Goal: Find specific page/section: Find specific page/section

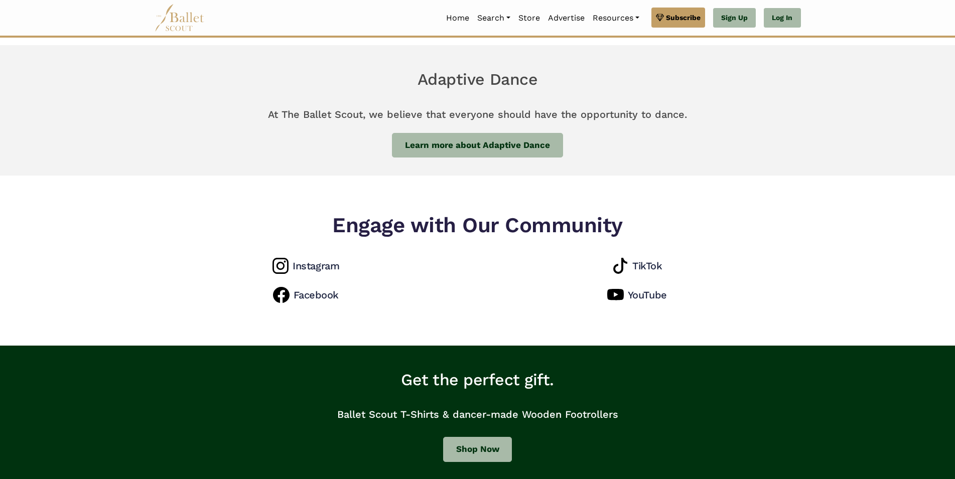
scroll to position [768, 0]
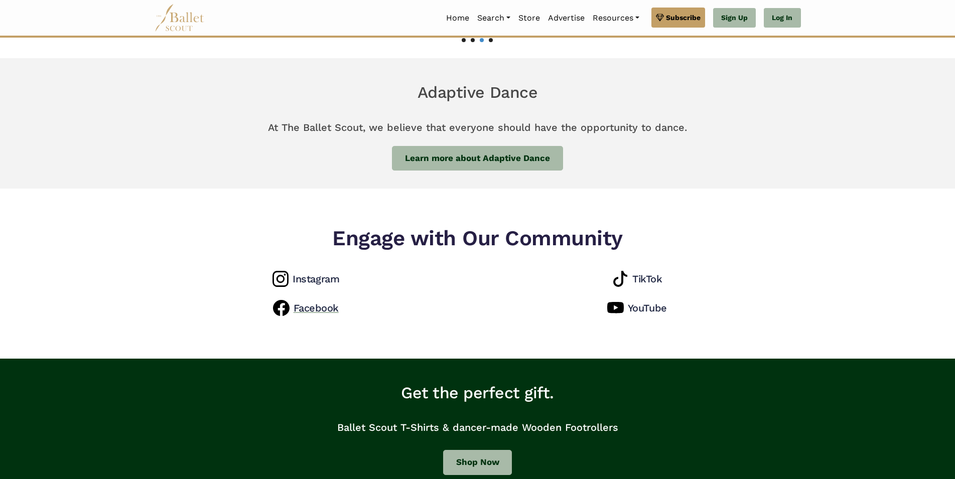
click at [319, 302] on h4 "Facebook" at bounding box center [316, 308] width 45 height 13
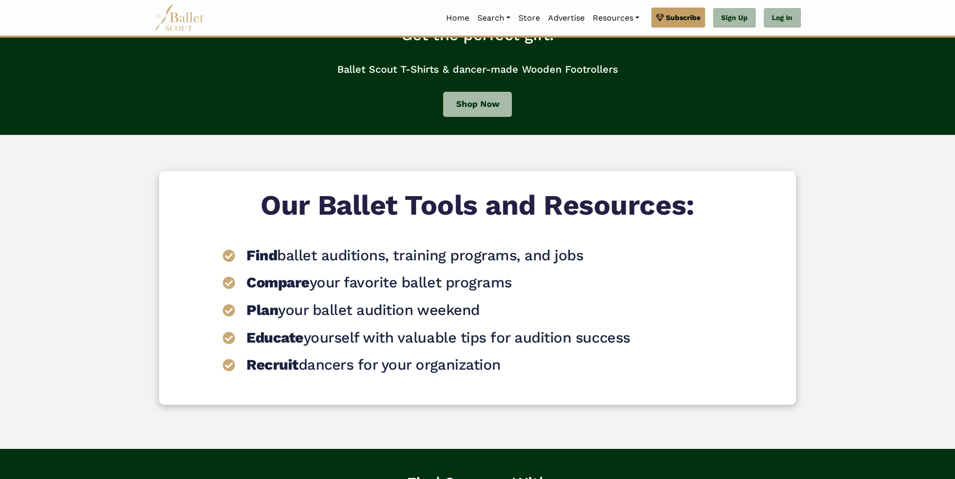
scroll to position [1484, 0]
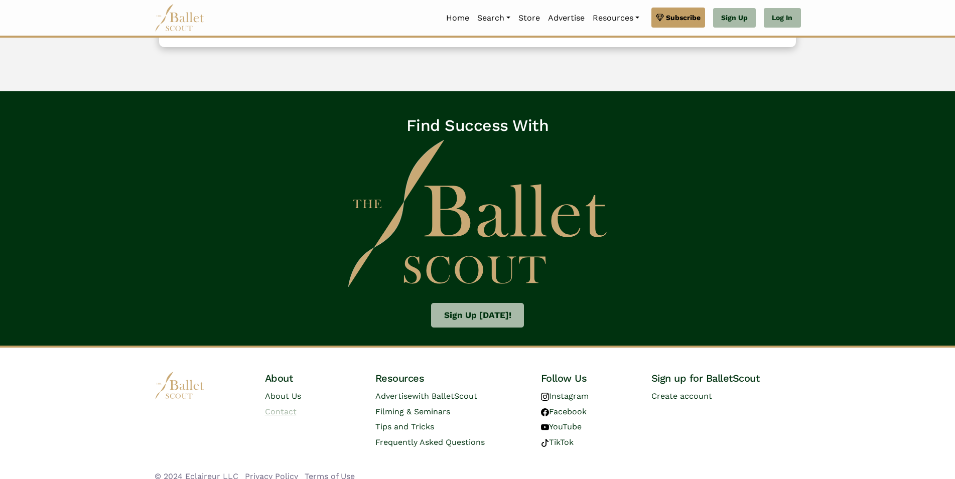
click at [291, 407] on link "Contact" at bounding box center [281, 412] width 32 height 10
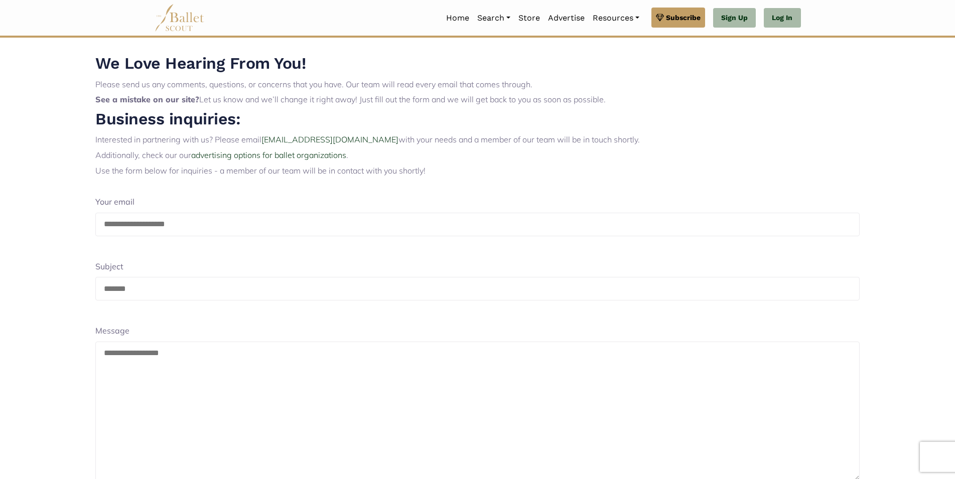
scroll to position [203, 0]
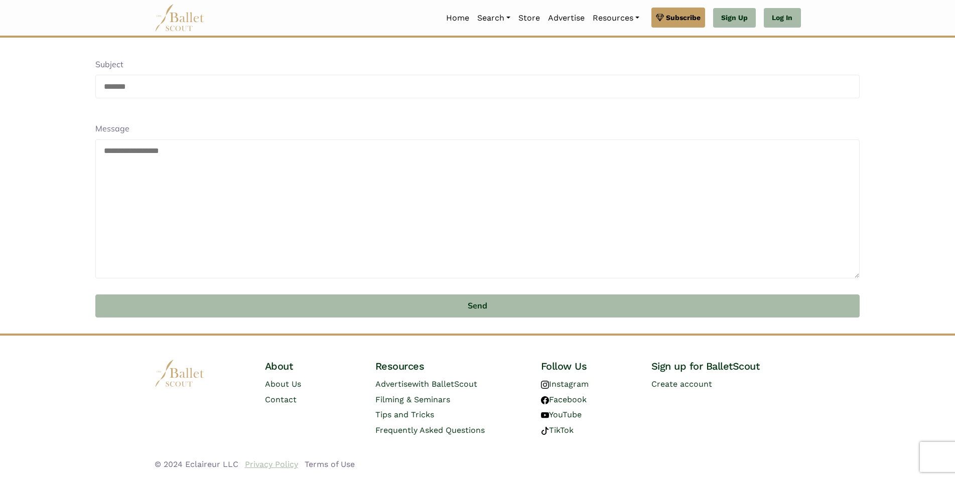
click at [268, 464] on link "Privacy Policy" at bounding box center [271, 465] width 53 height 10
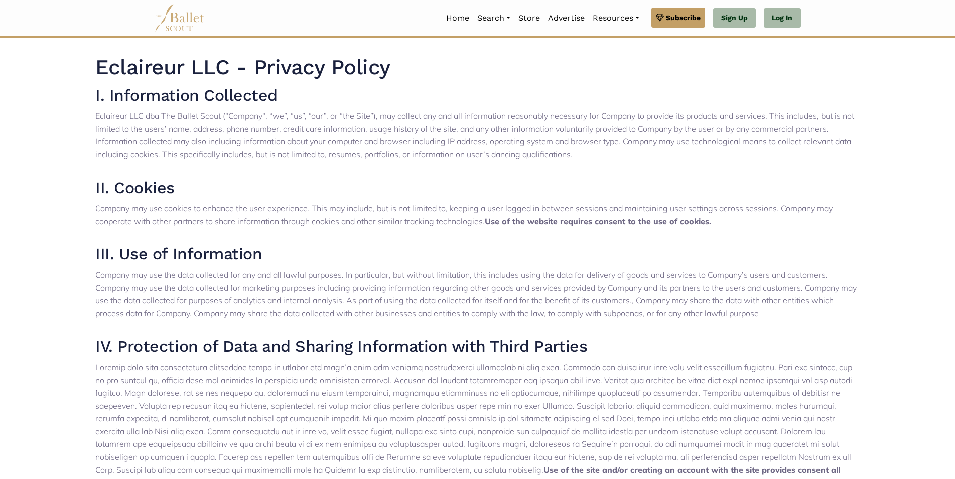
click at [108, 118] on p "Eclaireur LLC dba The Ballet Scout ("Company", “we”, “us”, “our”, or “the Site”…" at bounding box center [477, 135] width 764 height 51
drag, startPoint x: 108, startPoint y: 118, endPoint x: 140, endPoint y: 115, distance: 31.2
click at [140, 115] on p "Eclaireur LLC dba The Ballet Scout ("Company", “we”, “us”, “our”, or “the Site”…" at bounding box center [477, 135] width 764 height 51
copy p "Eclaireur LLC"
click at [180, 112] on p "Eclaireur LLC dba The Ballet Scout ("Company", “we”, “us”, “our”, or “the Site”…" at bounding box center [477, 135] width 764 height 51
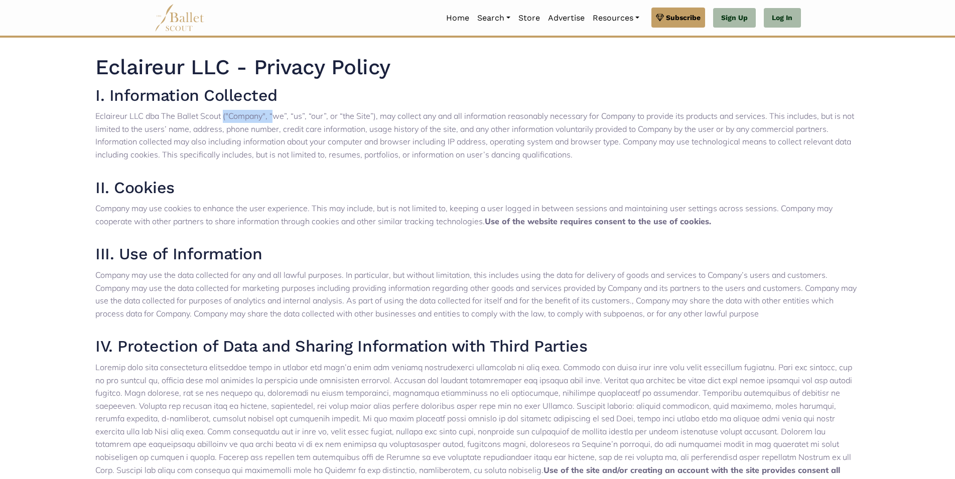
drag, startPoint x: 180, startPoint y: 112, endPoint x: 218, endPoint y: 115, distance: 38.2
click at [218, 115] on p "Eclaireur LLC dba The Ballet Scout ("Company", “we”, “us”, “our”, or “the Site”…" at bounding box center [477, 135] width 764 height 51
copy p "Ballet Scout"
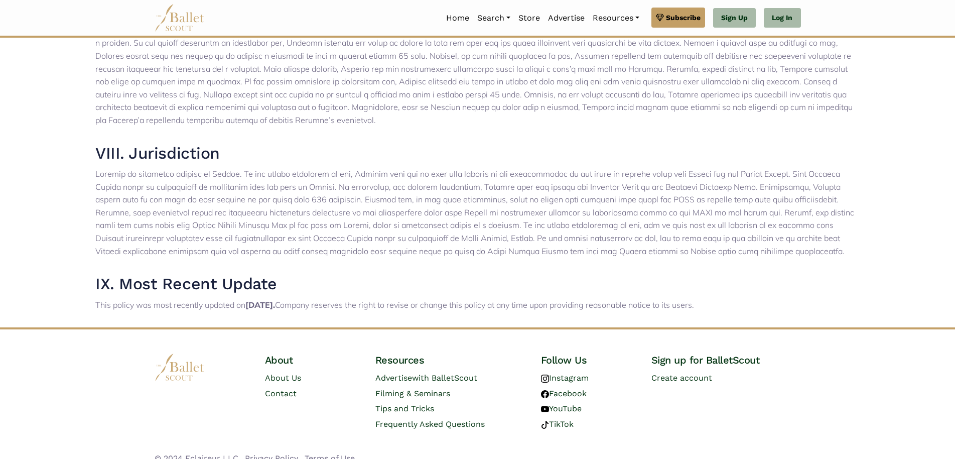
scroll to position [744, 0]
click at [566, 372] on link "Instagram" at bounding box center [565, 377] width 48 height 10
click at [321, 452] on link "Terms of Use" at bounding box center [330, 457] width 50 height 10
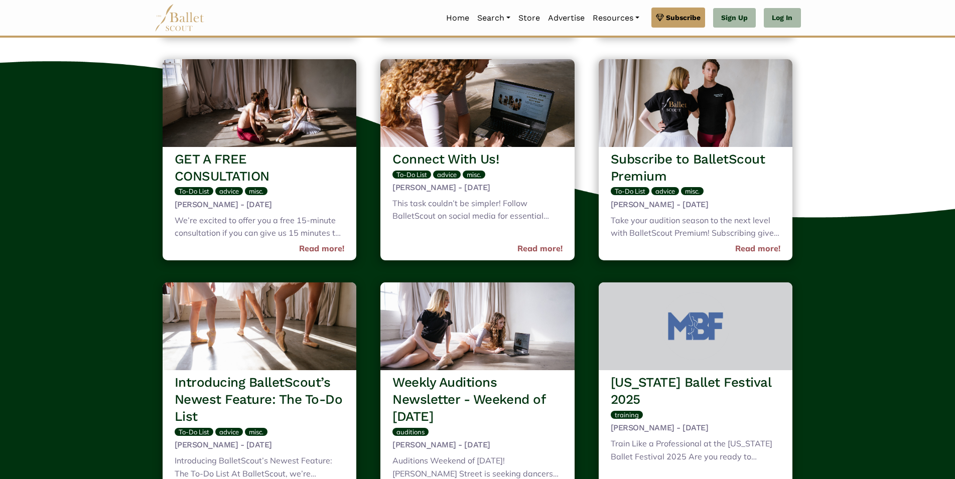
scroll to position [4966, 0]
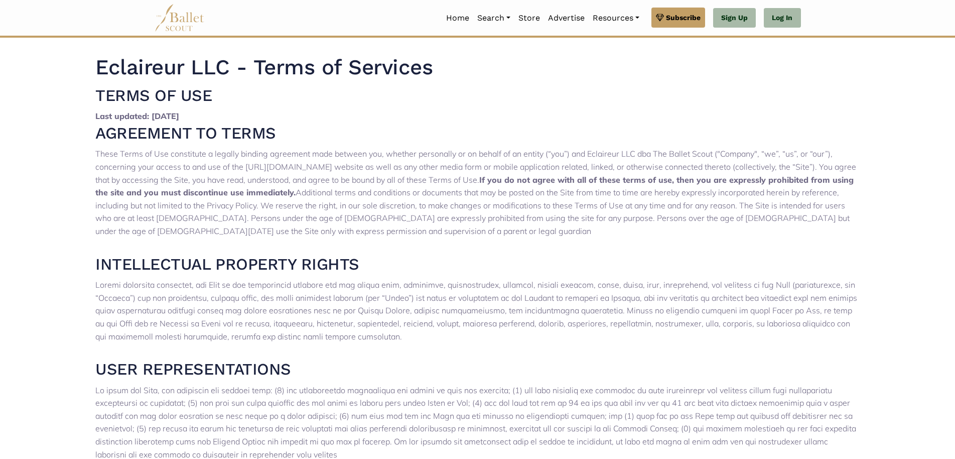
scroll to position [1872, 0]
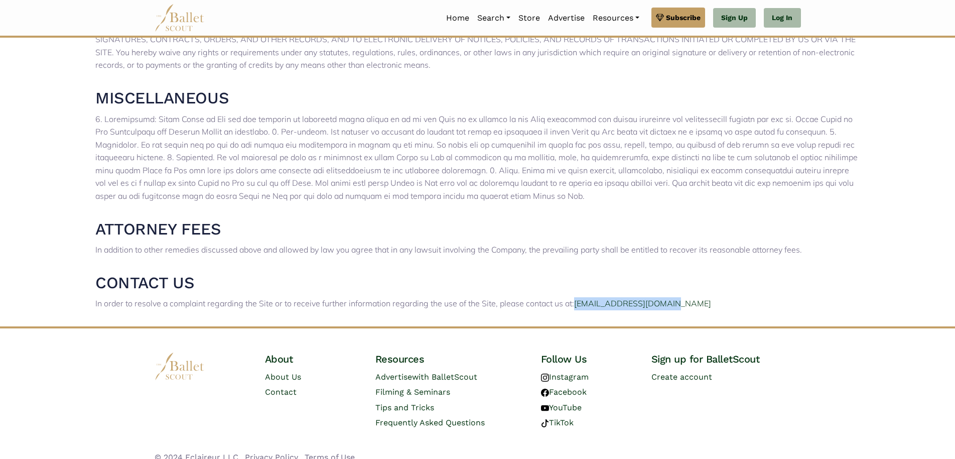
drag, startPoint x: 674, startPoint y: 289, endPoint x: 576, endPoint y: 298, distance: 97.8
copy link "contact@eclaireur.info"
click at [439, 372] on span "with BalletScout" at bounding box center [444, 377] width 65 height 10
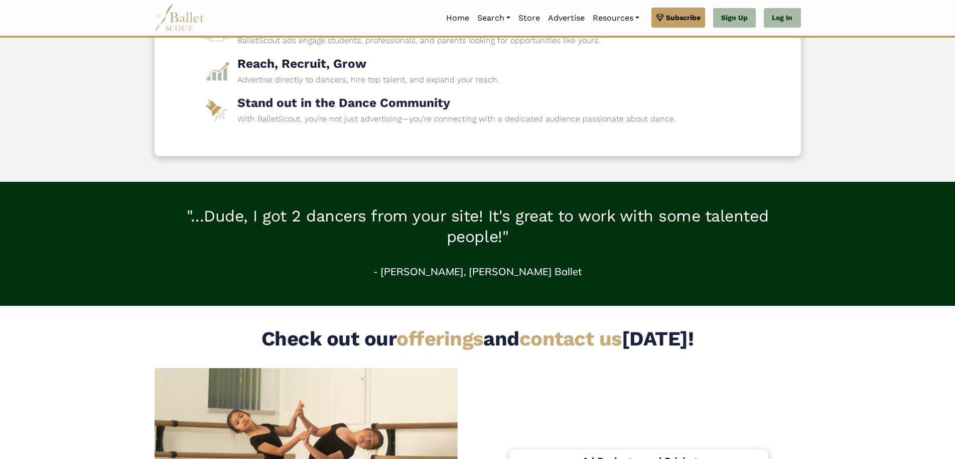
scroll to position [768, 0]
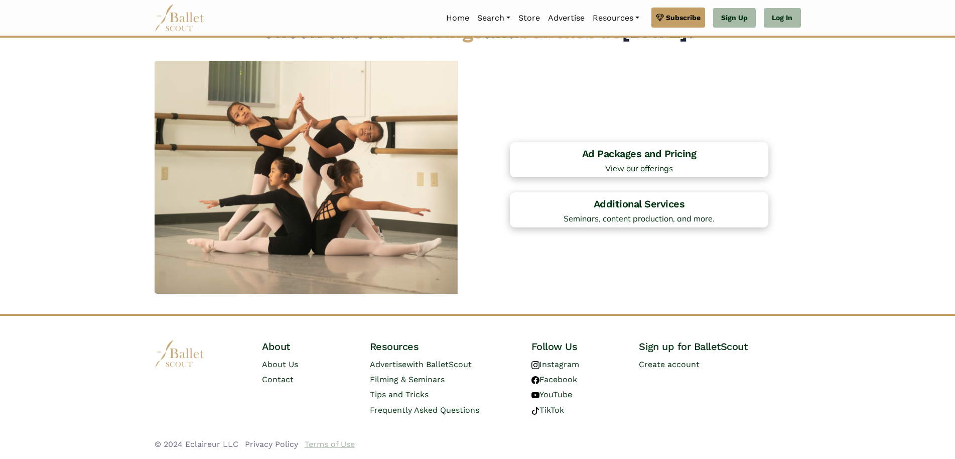
click at [322, 443] on link "Terms of Use" at bounding box center [330, 444] width 50 height 10
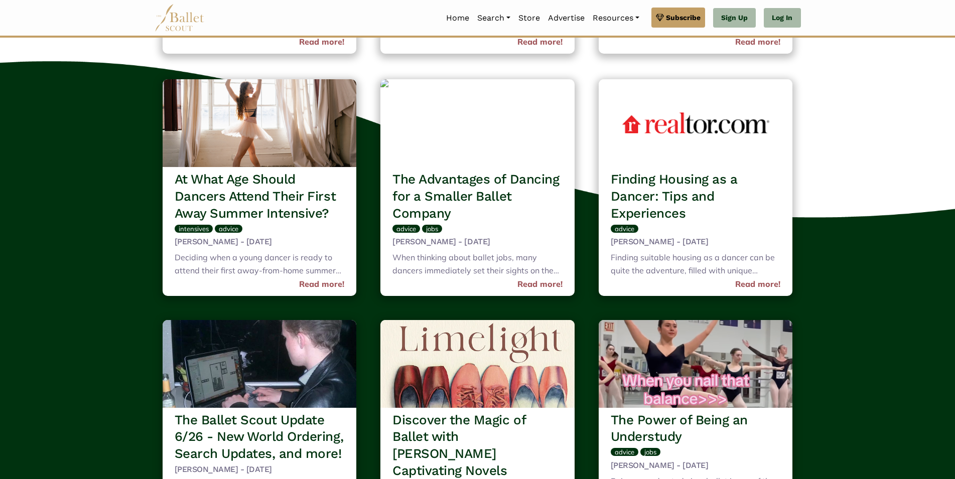
scroll to position [7526, 0]
